Goal: Task Accomplishment & Management: Use online tool/utility

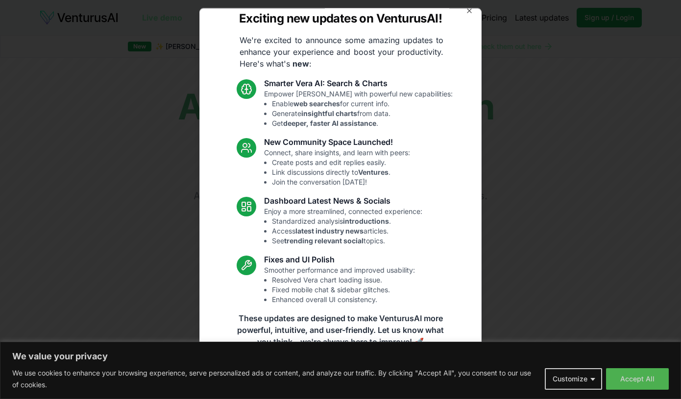
scroll to position [0, 0]
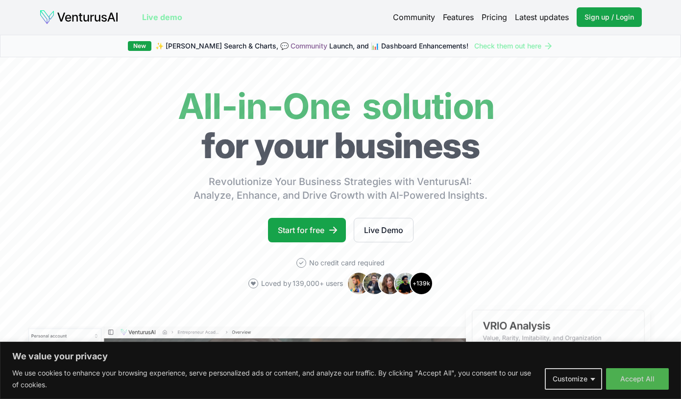
click at [573, 378] on body "We value your privacy We use cookies to enhance your browsing experience, serve…" at bounding box center [340, 199] width 681 height 399
click at [573, 378] on button "Customize" at bounding box center [573, 379] width 57 height 22
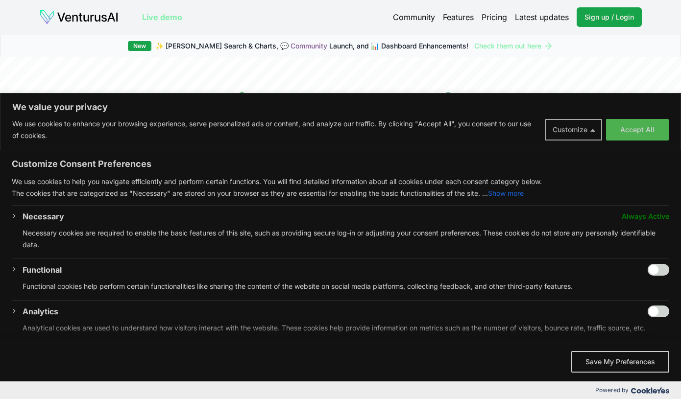
click at [572, 134] on button "Customize" at bounding box center [573, 130] width 57 height 22
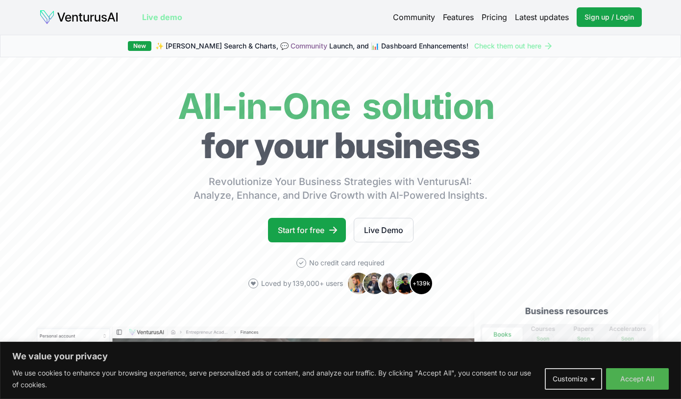
click at [490, 18] on link "Pricing" at bounding box center [493, 17] width 25 height 12
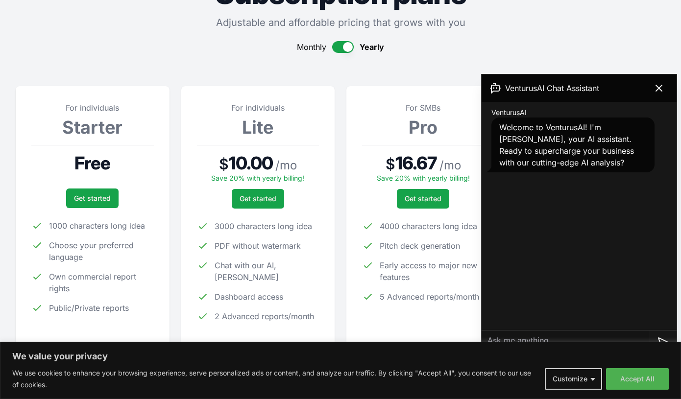
scroll to position [75, 0]
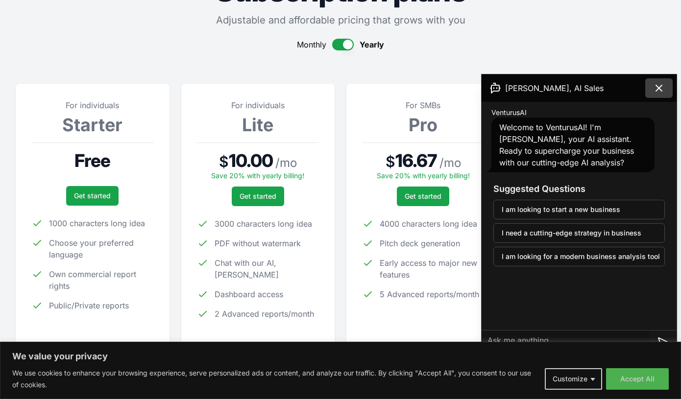
click at [658, 88] on icon at bounding box center [659, 88] width 12 height 12
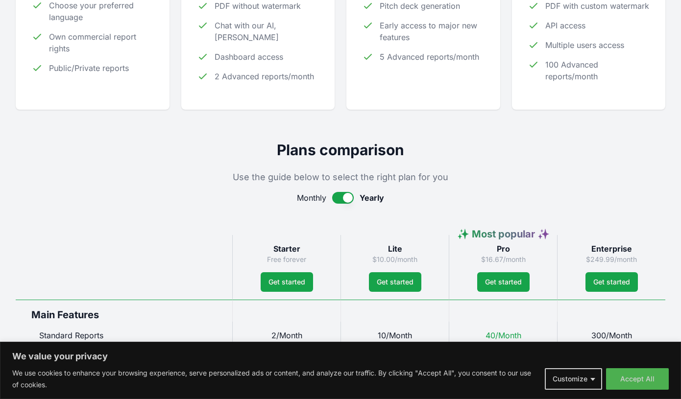
scroll to position [215, 0]
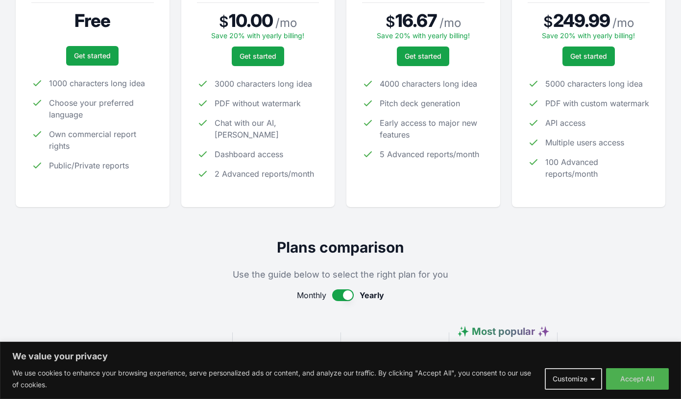
click at [349, 299] on button "button" at bounding box center [343, 295] width 22 height 12
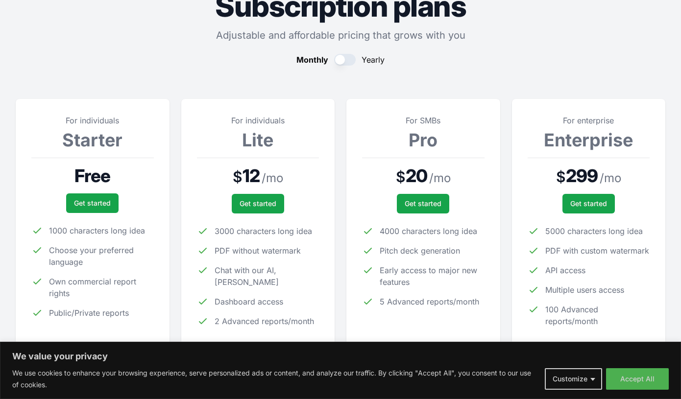
scroll to position [50, 0]
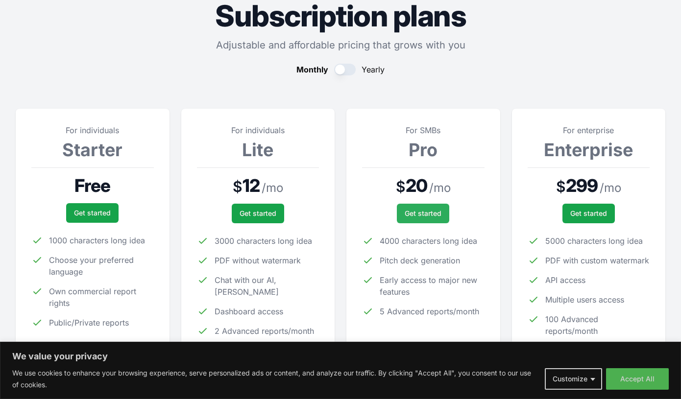
click at [418, 218] on link "Get started" at bounding box center [423, 214] width 52 height 20
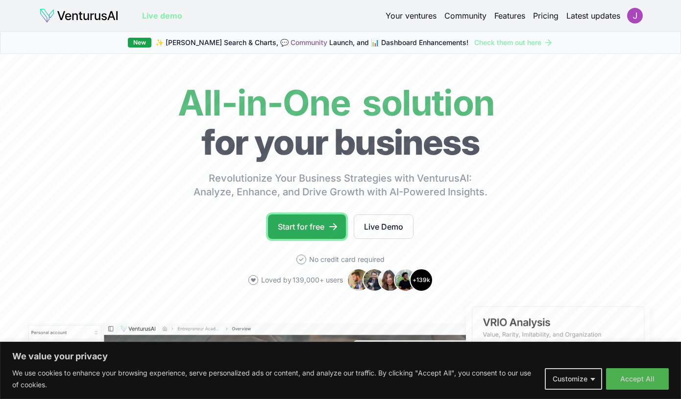
click at [305, 225] on link "Start for free" at bounding box center [307, 226] width 78 height 24
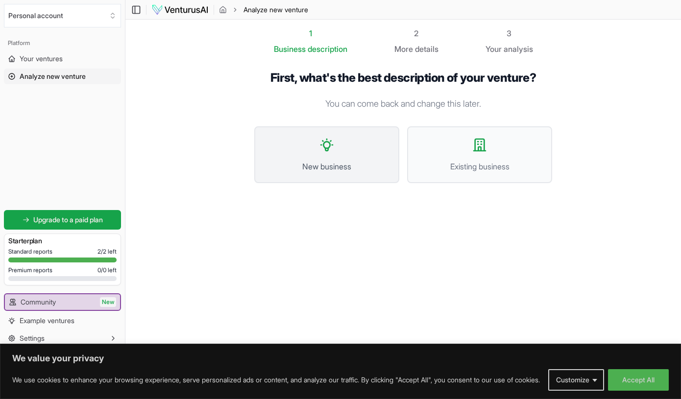
click at [320, 158] on button "New business" at bounding box center [326, 154] width 145 height 57
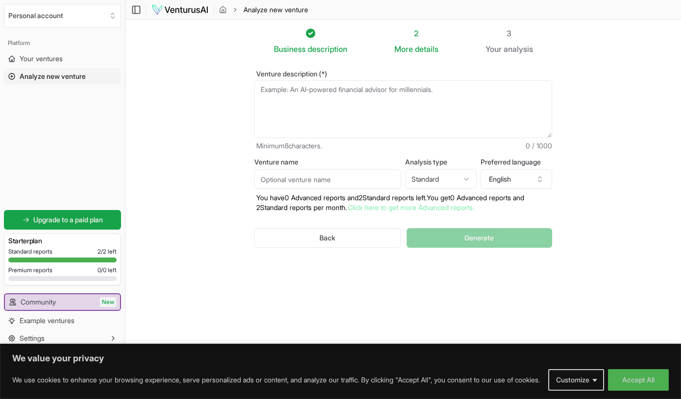
click at [327, 97] on textarea "Venture description (*)" at bounding box center [403, 109] width 298 height 58
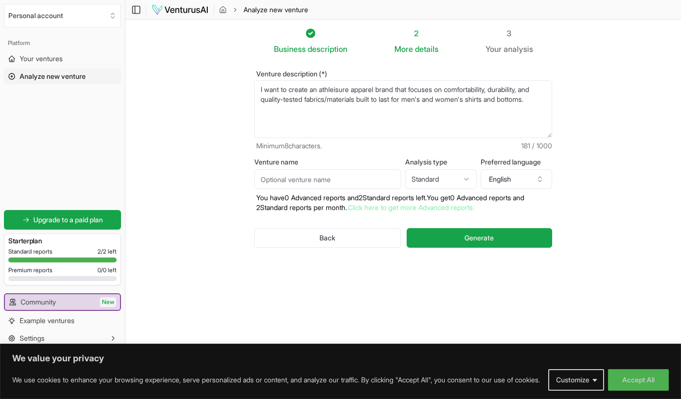
type textarea "I want to create an athleisure apparel brand that focuses on comfortability, du…"
click at [337, 180] on input "Venture name" at bounding box center [327, 179] width 147 height 20
type input "SlickFit"
click at [444, 169] on html "We value your privacy We use cookies to enhance your browsing experience, serve…" at bounding box center [340, 199] width 681 height 399
click at [460, 153] on html "We value your privacy We use cookies to enhance your browsing experience, serve…" at bounding box center [340, 199] width 681 height 399
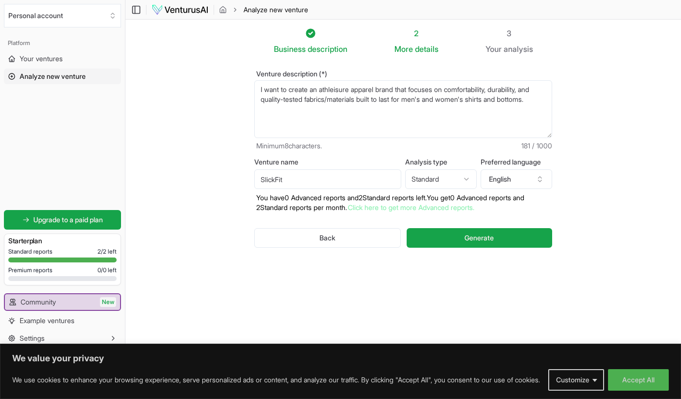
click at [384, 110] on textarea "I want to create an athleisure apparel brand that focuses on comfortability, du…" at bounding box center [403, 109] width 298 height 58
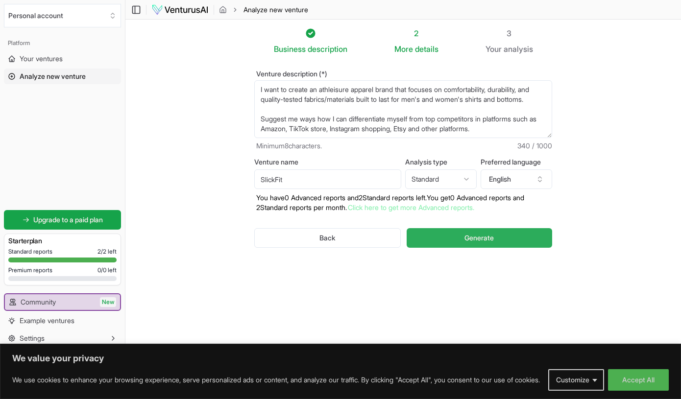
type textarea "I want to create an athleisure apparel brand that focuses on comfortability, du…"
click at [456, 237] on button "Generate" at bounding box center [478, 238] width 145 height 20
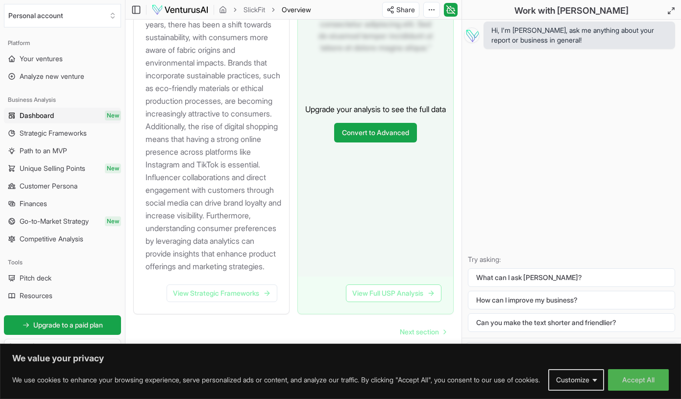
scroll to position [1287, 0]
click at [247, 294] on link "View Strategic Frameworks" at bounding box center [222, 294] width 111 height 18
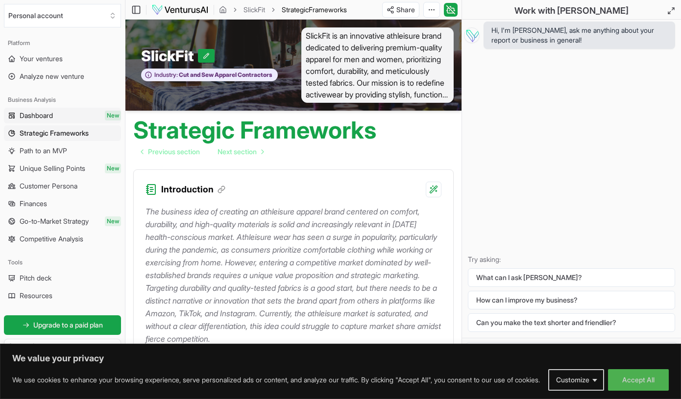
click at [60, 118] on link "Dashboard New" at bounding box center [62, 116] width 117 height 16
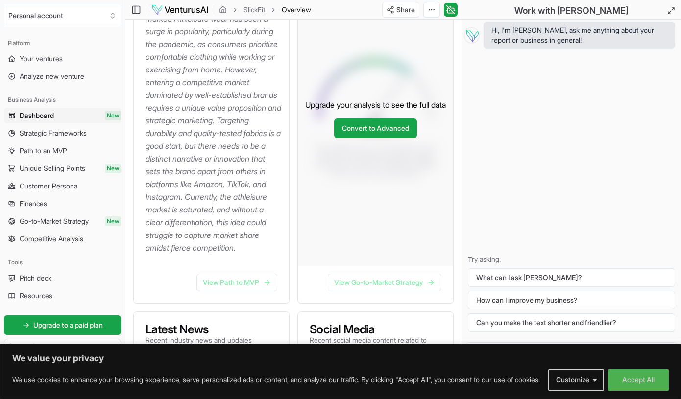
scroll to position [253, 0]
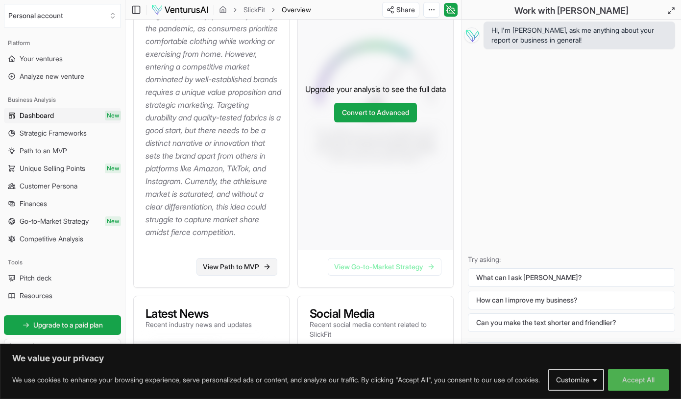
click at [238, 276] on link "View Path to MVP" at bounding box center [236, 267] width 81 height 18
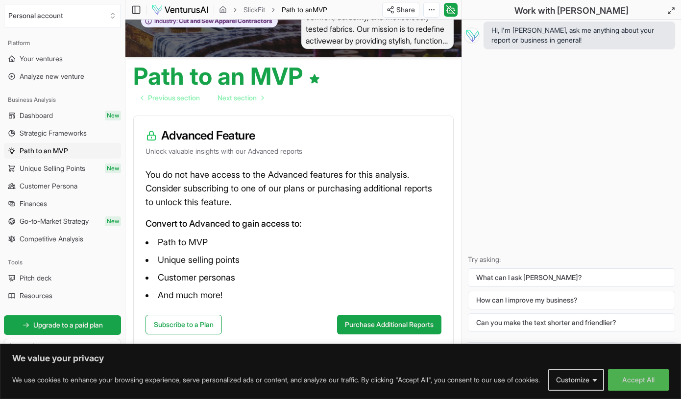
scroll to position [60, 0]
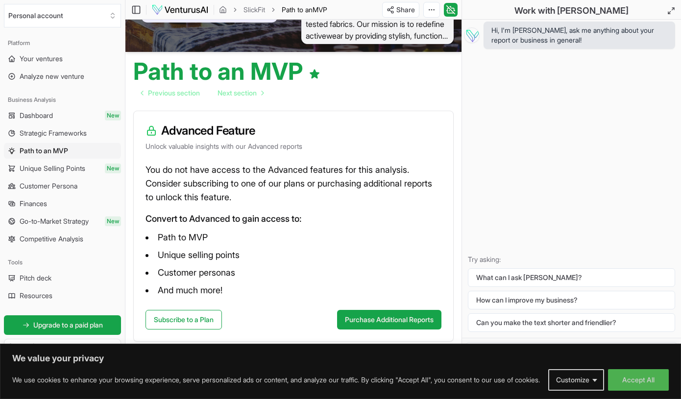
click at [67, 136] on span "Strategic Frameworks" at bounding box center [53, 133] width 67 height 10
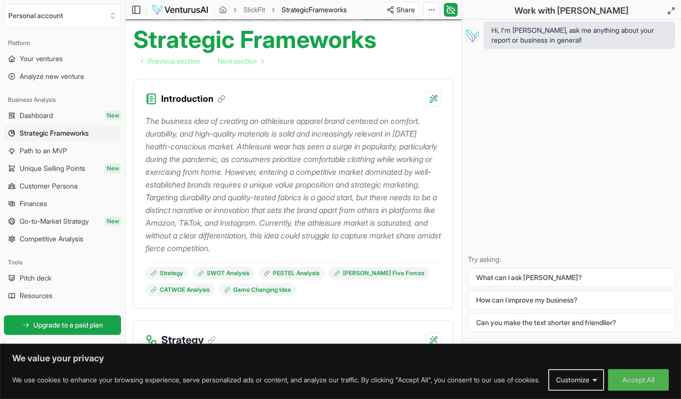
scroll to position [90, 0]
click at [222, 96] on icon at bounding box center [223, 98] width 4 height 4
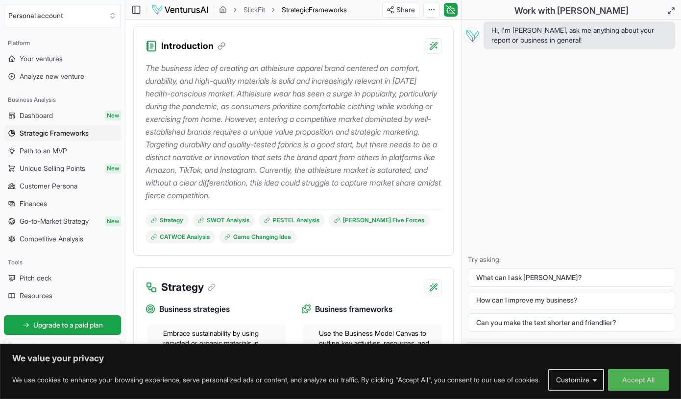
drag, startPoint x: 145, startPoint y: 68, endPoint x: 390, endPoint y: 193, distance: 274.7
click at [390, 193] on p "The business idea of creating an athleisure apparel brand centered on comfort, …" at bounding box center [293, 132] width 296 height 140
copy p "The business idea of creating an athleisure apparel brand centered on comfort, …"
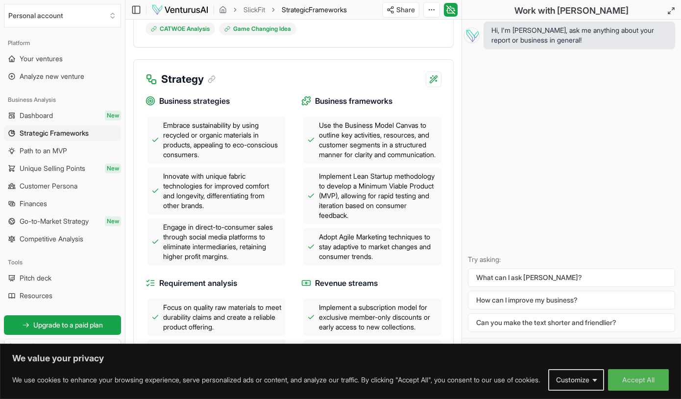
scroll to position [394, 0]
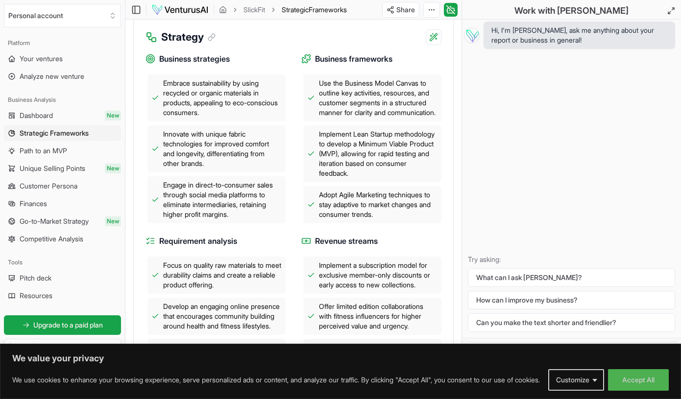
click at [318, 79] on div "Use the Business Model Canvas to outline key activities, resources, and custome…" at bounding box center [372, 97] width 138 height 47
drag, startPoint x: 159, startPoint y: 60, endPoint x: 392, endPoint y: 231, distance: 289.1
click at [392, 231] on div "Business strategies Embrace sustainability by using recycled or organic materia…" at bounding box center [293, 215] width 296 height 341
copy span "Adopt Agile Marketing techniques to stay adaptive to market changes and consume…"
click at [294, 198] on div "Business strategies Embrace sustainability by using recycled or organic materia…" at bounding box center [293, 215] width 296 height 341
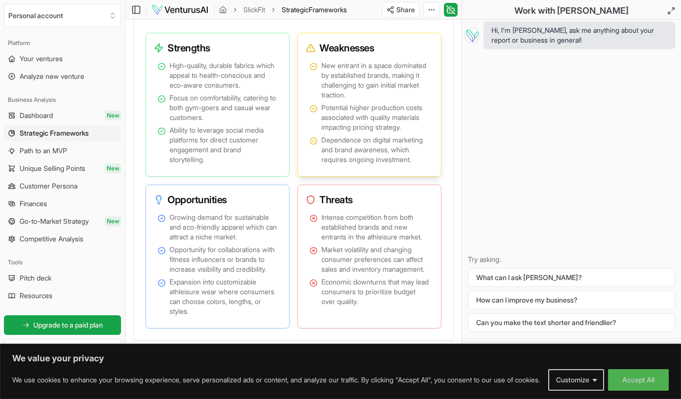
scroll to position [830, 0]
drag, startPoint x: 169, startPoint y: 66, endPoint x: 337, endPoint y: 277, distance: 269.8
click at [341, 276] on div "Strengths High-quality, durable fabrics which appeal to health-conscious and ec…" at bounding box center [293, 181] width 296 height 296
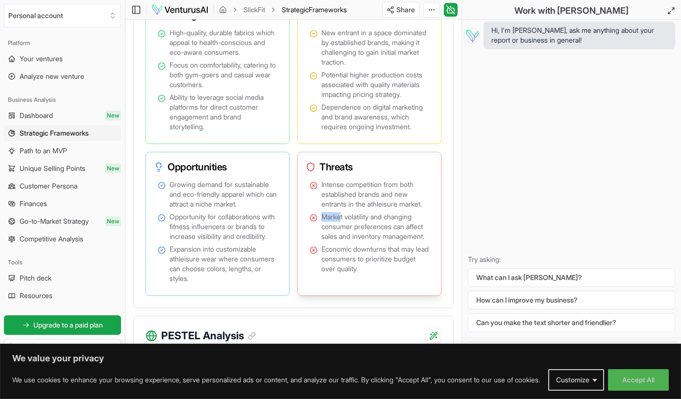
scroll to position [863, 0]
click at [215, 48] on span "High-quality, durable fabrics which appeal to health-conscious and eco-aware co…" at bounding box center [223, 42] width 108 height 29
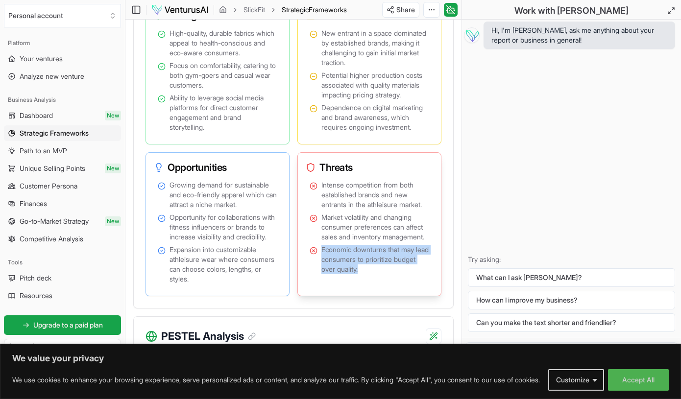
drag, startPoint x: 167, startPoint y: 34, endPoint x: 391, endPoint y: 308, distance: 353.5
click at [391, 296] on div "Strengths High-quality, durable fabrics which appeal to health-conscious and ec…" at bounding box center [293, 148] width 296 height 296
copy span "Economic downturns that may lead consumers to prioritize budget over quality."
click at [440, 284] on div "Threats Intense competition from both established brands and new entrants in th…" at bounding box center [369, 224] width 144 height 144
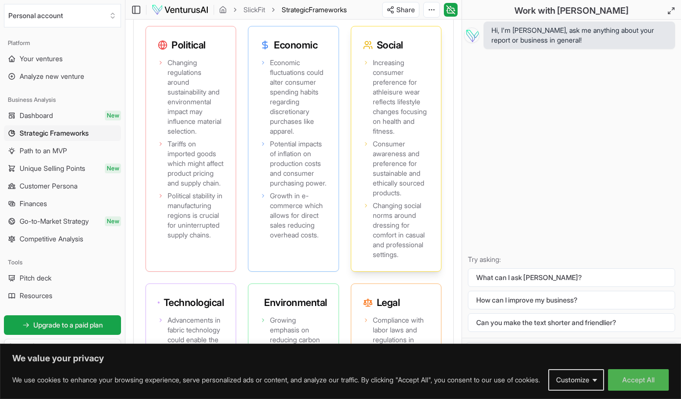
scroll to position [1239, 0]
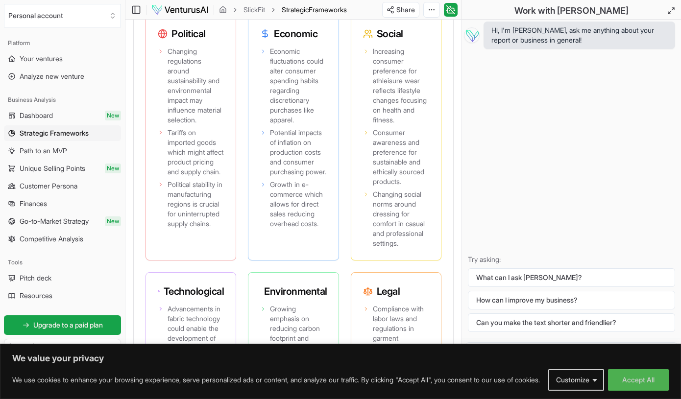
click at [349, 177] on div "Political Changing regulations around sustainability and environmental impact m…" at bounding box center [293, 266] width 296 height 503
drag, startPoint x: 173, startPoint y: 72, endPoint x: 218, endPoint y: 288, distance: 220.5
click at [218, 261] on div "Political Changing regulations around sustainability and environmental impact m…" at bounding box center [190, 138] width 91 height 246
copy span "Political stability in manufacturing regions is crucial for uninterrupted suppl…"
click at [333, 152] on div "Economic fluctuations could alter consumer spending habits regarding discretion…" at bounding box center [293, 152] width 90 height 215
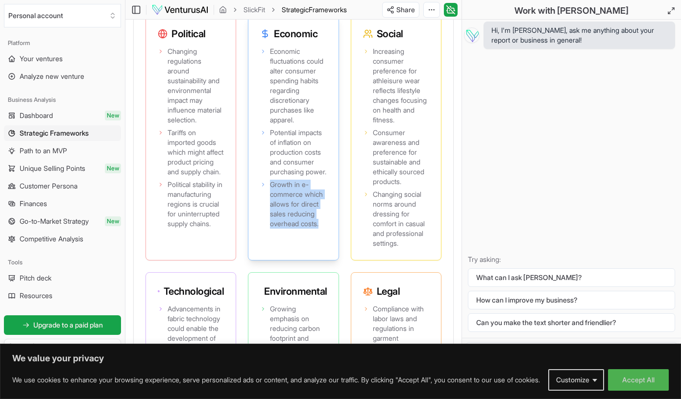
drag, startPoint x: 270, startPoint y: 88, endPoint x: 321, endPoint y: 284, distance: 201.9
click at [323, 229] on ul "Economic fluctuations could alter consumer spending habits regarding discretion…" at bounding box center [293, 138] width 66 height 182
copy span "Growth in e-commerce which allows for direct sales reducing overhead costs."
click at [380, 111] on span "Increasing consumer preference for athleisure wear reflects lifestyle changes f…" at bounding box center [401, 86] width 56 height 78
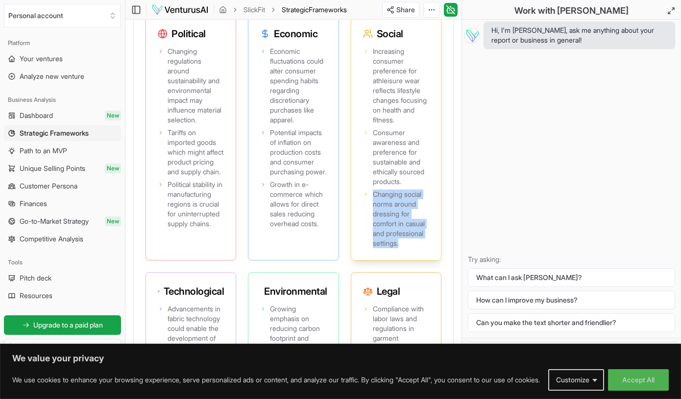
drag, startPoint x: 373, startPoint y: 92, endPoint x: 409, endPoint y: 295, distance: 206.5
click at [409, 248] on ul "Increasing consumer preference for athleisure wear reflects lifestyle changes f…" at bounding box center [396, 148] width 66 height 202
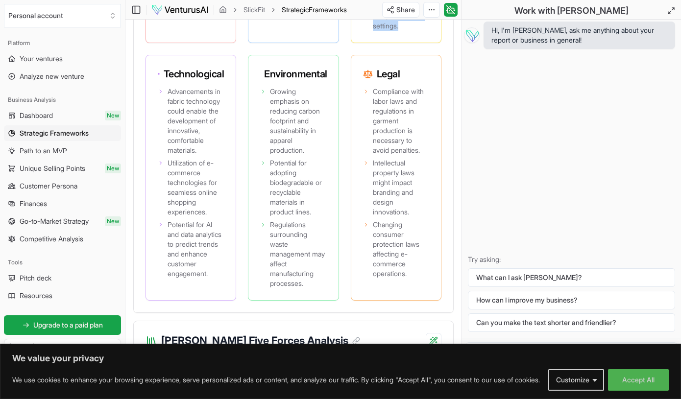
scroll to position [1477, 0]
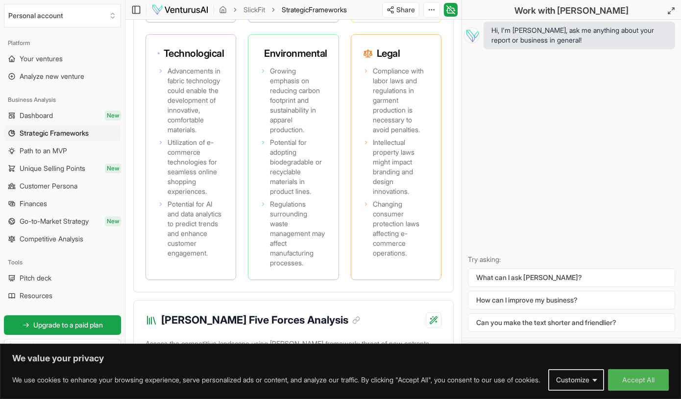
click at [237, 144] on div "Political Changing regulations around sustainability and environmental impact m…" at bounding box center [293, 28] width 296 height 503
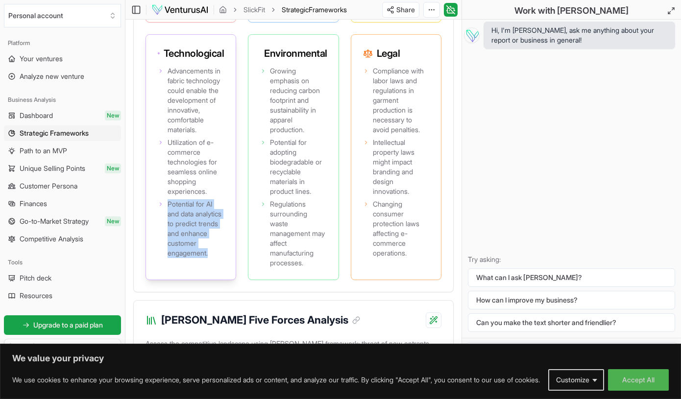
drag, startPoint x: 169, startPoint y: 120, endPoint x: 211, endPoint y: 323, distance: 207.0
click at [211, 258] on ul "Advancements in fabric technology could enable the development of innovative, c…" at bounding box center [191, 162] width 66 height 192
copy span "Potential for AI and data analytics to predict trends and enhance customer enga…"
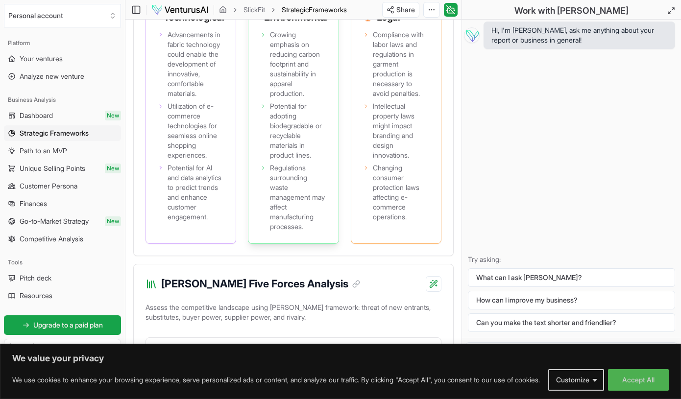
click at [282, 24] on h3 "Environmental" at bounding box center [293, 17] width 66 height 14
drag, startPoint x: 270, startPoint y: 85, endPoint x: 310, endPoint y: 276, distance: 195.1
click at [310, 232] on ul "Growing emphasis on reducing carbon footprint and sustainability in apparel pro…" at bounding box center [293, 131] width 66 height 202
copy span "Regulations surrounding waste management may affect manufacturing processes."
click at [376, 96] on span "Compliance with labor laws and regulations in garment production is necessary t…" at bounding box center [401, 64] width 56 height 69
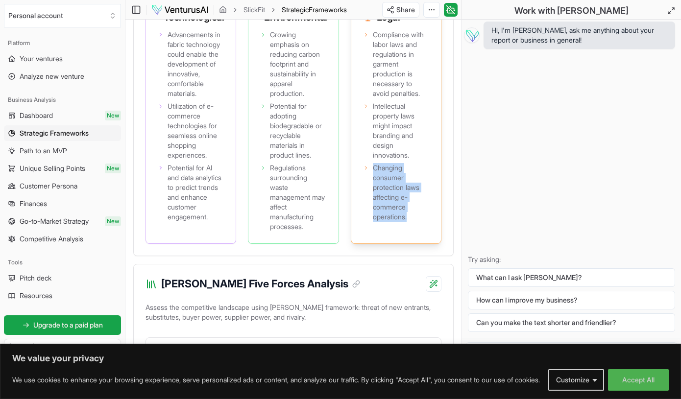
drag, startPoint x: 374, startPoint y: 82, endPoint x: 424, endPoint y: 267, distance: 191.9
click at [424, 222] on ul "Compliance with labor laws and regulations in garment production is necessary t…" at bounding box center [396, 126] width 66 height 192
copy span "Changing consumer protection laws affecting e-commerce operations."
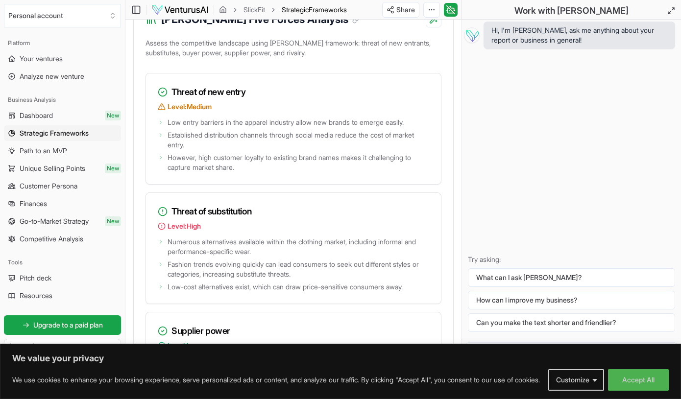
scroll to position [1776, 0]
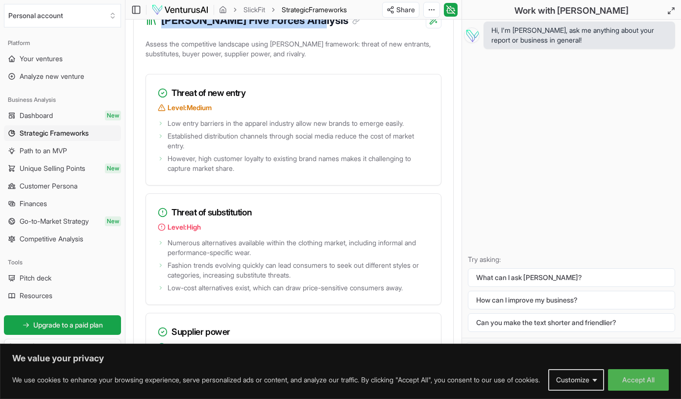
drag, startPoint x: 164, startPoint y: 79, endPoint x: 305, endPoint y: 78, distance: 141.0
click at [305, 28] on h3 "[PERSON_NAME] Five Forces Analysis" at bounding box center [260, 21] width 199 height 16
copy h3 "[PERSON_NAME] Five Forces Analysis"
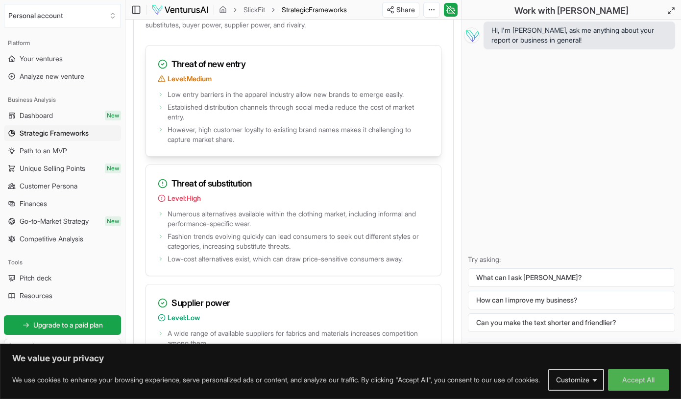
scroll to position [1812, 0]
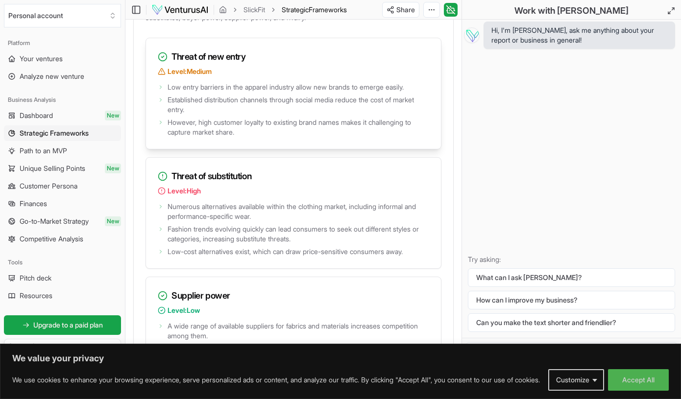
click at [235, 64] on h3 "Threat of new entry" at bounding box center [293, 57] width 271 height 14
drag, startPoint x: 145, startPoint y: 65, endPoint x: 320, endPoint y: 84, distance: 175.9
click at [320, 84] on div "Assess the competitive landscape using [PERSON_NAME] framework: threat of new e…" at bounding box center [293, 325] width 319 height 648
copy p "Assess the competitive landscape using [PERSON_NAME] framework: threat of new e…"
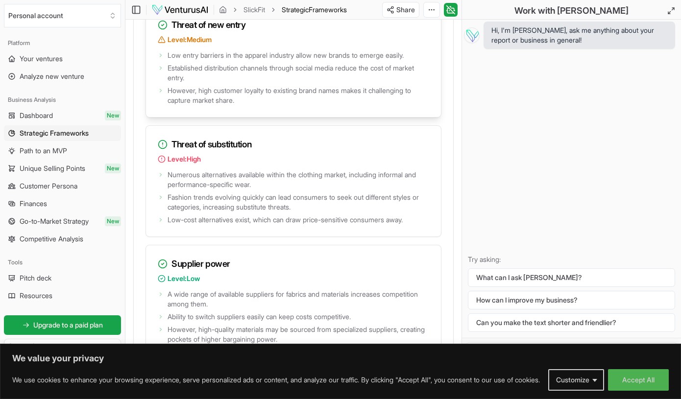
click at [182, 48] on div "Threat of new entry Level: Medium" at bounding box center [293, 27] width 295 height 42
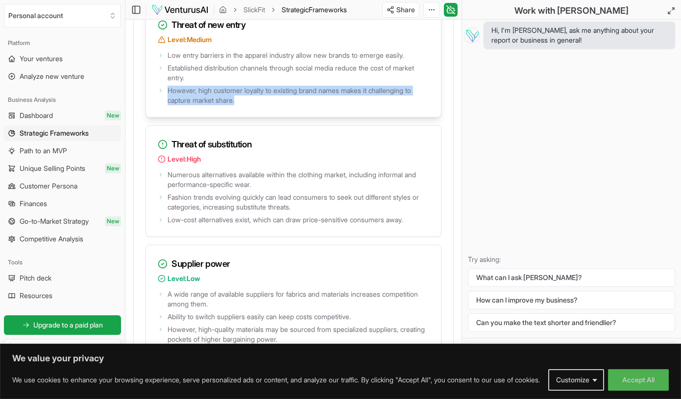
drag, startPoint x: 172, startPoint y: 83, endPoint x: 250, endPoint y: 159, distance: 108.4
click at [250, 118] on div "Threat of new entry Level: Medium Low entry barriers in the apparel industry al…" at bounding box center [293, 62] width 296 height 112
click at [254, 105] on span "However, high customer loyalty to existing brand names makes it challenging to …" at bounding box center [298, 96] width 262 height 20
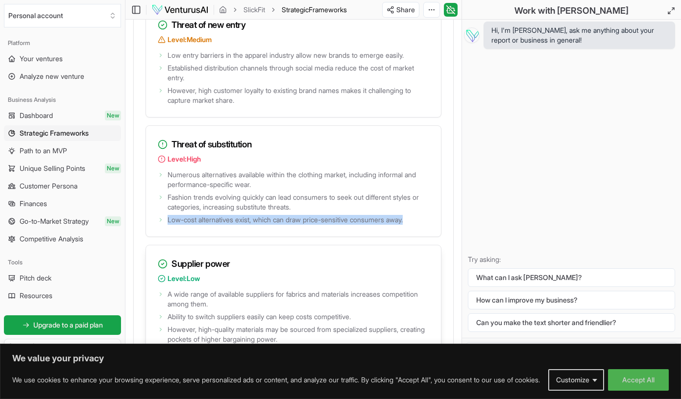
drag, startPoint x: 172, startPoint y: 84, endPoint x: 256, endPoint y: 316, distance: 246.8
click at [256, 315] on div "Threat of new entry Level: Medium Low entry barriers in the apparel industry al…" at bounding box center [293, 305] width 296 height 599
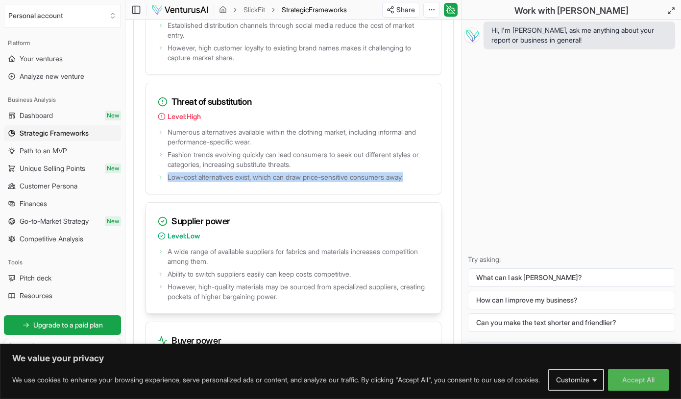
scroll to position [1886, 0]
click at [182, 18] on span "Low entry barriers in the apparel industry allow new brands to emerge easily." at bounding box center [285, 13] width 236 height 10
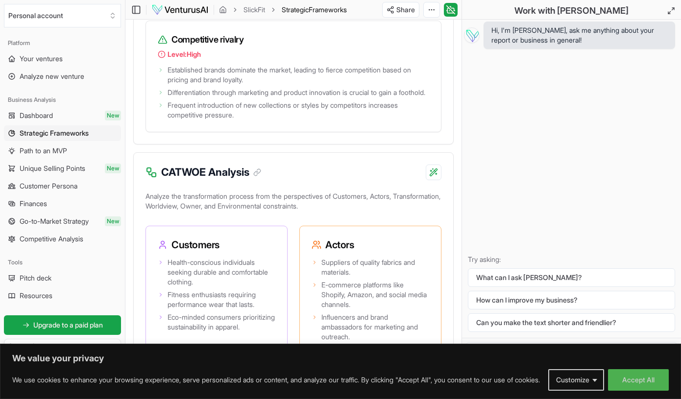
scroll to position [2342, 0]
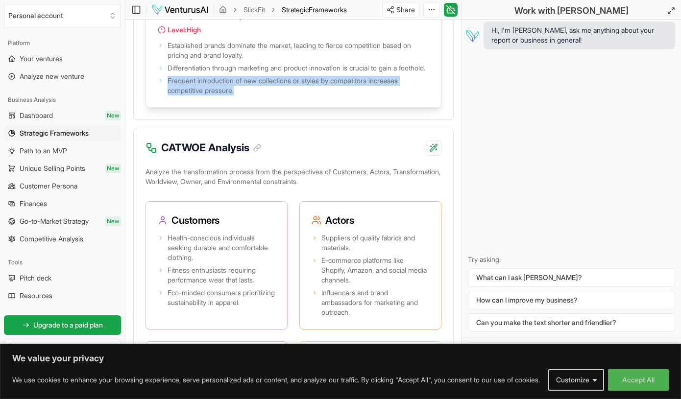
drag, startPoint x: 171, startPoint y: 41, endPoint x: 243, endPoint y: 162, distance: 140.1
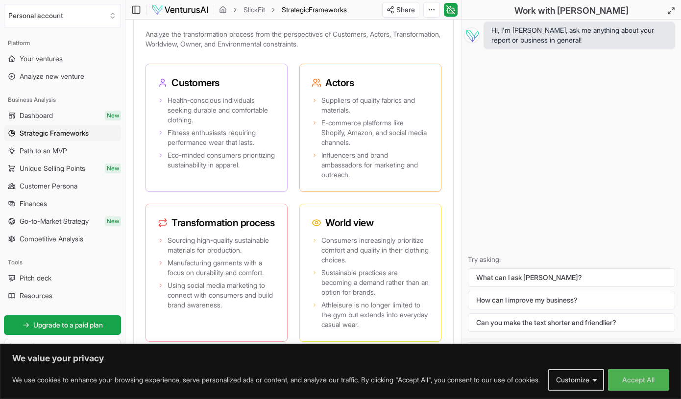
scroll to position [2481, 0]
click at [294, 128] on div "Analyze the transformation process from the perspectives of Customers, Actors, …" at bounding box center [293, 265] width 319 height 480
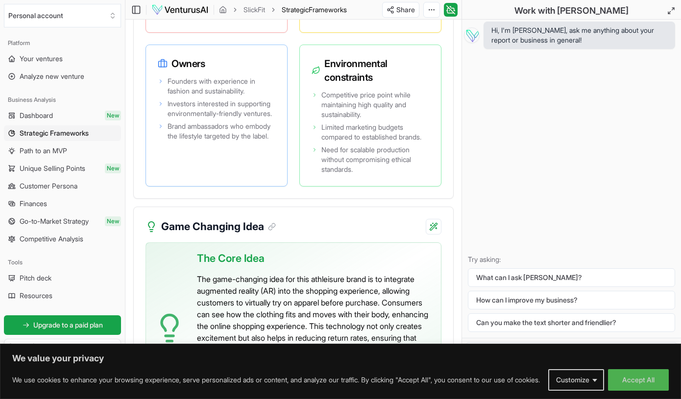
scroll to position [2818, 0]
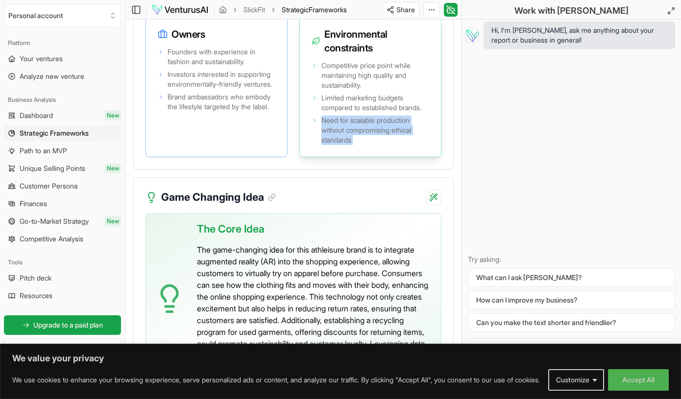
drag, startPoint x: 173, startPoint y: 52, endPoint x: 369, endPoint y: 214, distance: 253.9
click at [370, 205] on div "Game Changing Idea" at bounding box center [293, 191] width 319 height 27
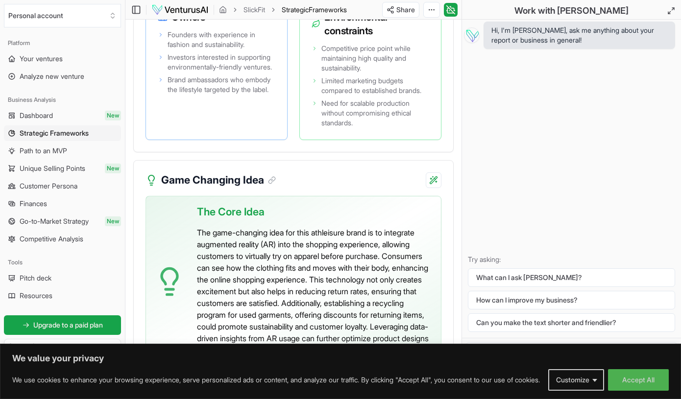
scroll to position [2838, 0]
